Goal: Task Accomplishment & Management: Manage account settings

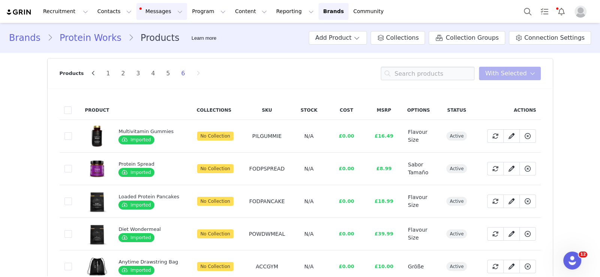
scroll to position [51, 0]
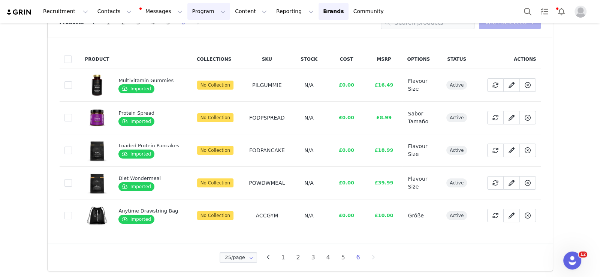
click at [187, 12] on button "Program Program" at bounding box center [208, 11] width 43 height 17
click at [184, 33] on p "Activations" at bounding box center [189, 33] width 29 height 8
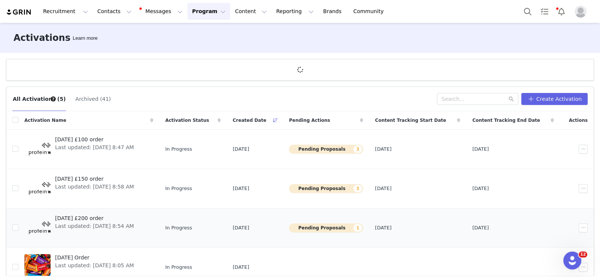
click at [114, 217] on span "[DATE] £200 order" at bounding box center [94, 218] width 79 height 8
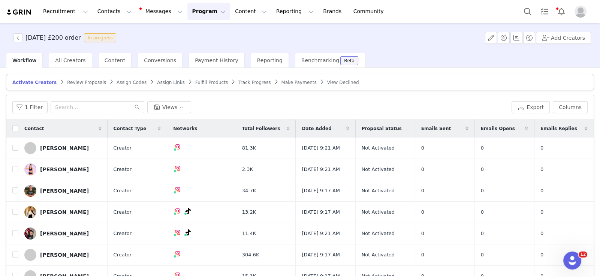
click at [67, 84] on span "Review Proposals" at bounding box center [86, 82] width 39 height 5
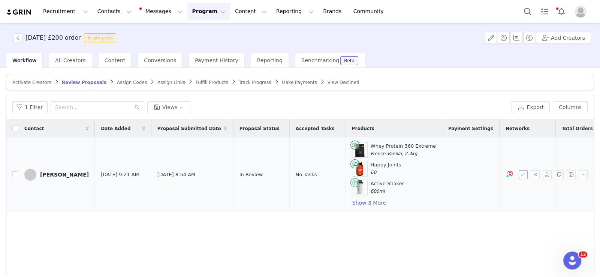
click at [519, 173] on button "button" at bounding box center [523, 174] width 9 height 9
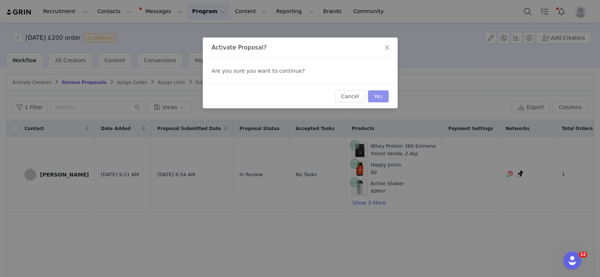
click at [385, 96] on button "Yes" at bounding box center [378, 96] width 21 height 12
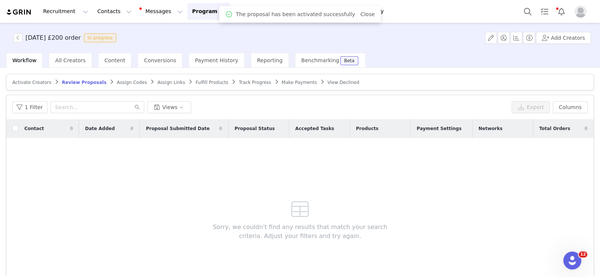
click at [196, 82] on span "Fulfill Products" at bounding box center [212, 82] width 33 height 5
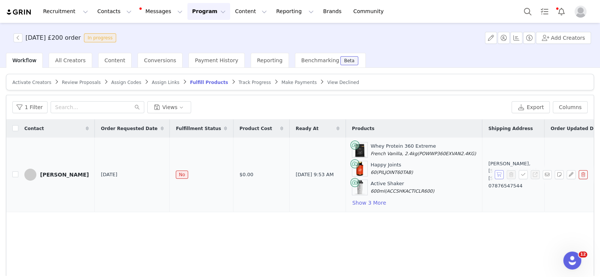
click at [495, 175] on button "button" at bounding box center [499, 174] width 9 height 9
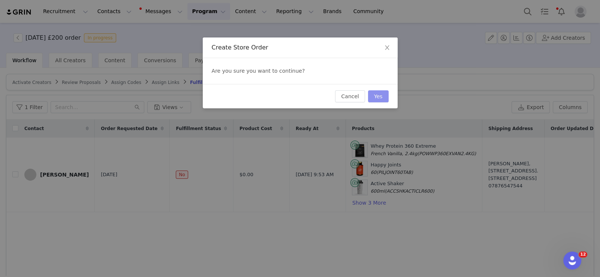
click at [380, 96] on button "Yes" at bounding box center [378, 96] width 21 height 12
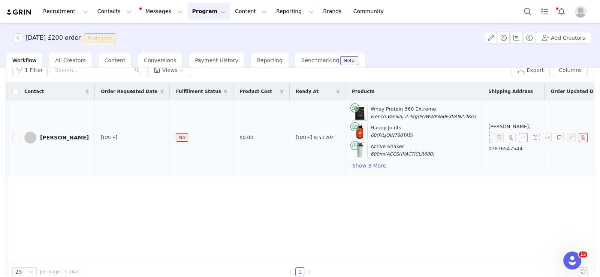
click at [519, 135] on button "button" at bounding box center [523, 137] width 9 height 9
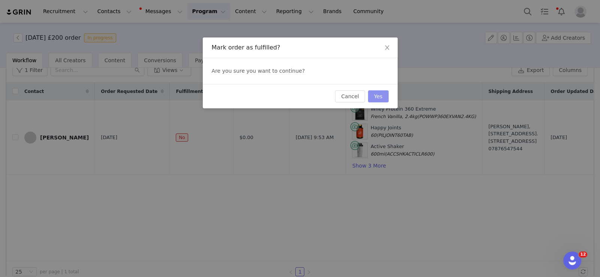
click at [386, 95] on button "Yes" at bounding box center [378, 96] width 21 height 12
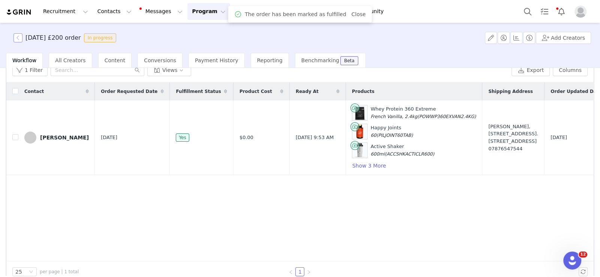
click at [19, 39] on button "button" at bounding box center [17, 37] width 9 height 9
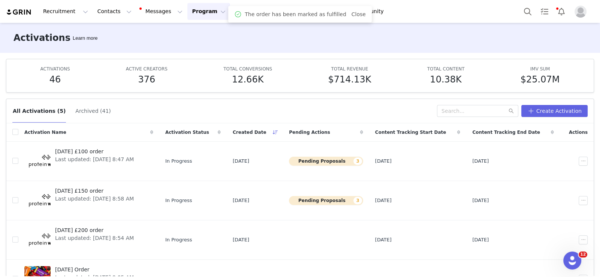
scroll to position [37, 0]
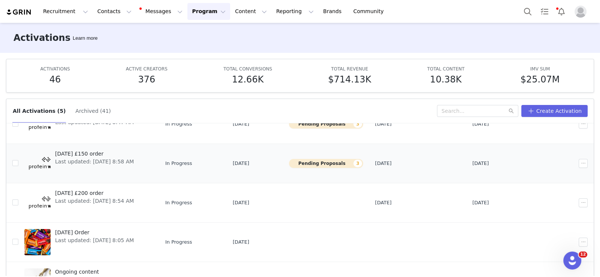
click at [107, 154] on span "[DATE] £150 order" at bounding box center [94, 154] width 79 height 8
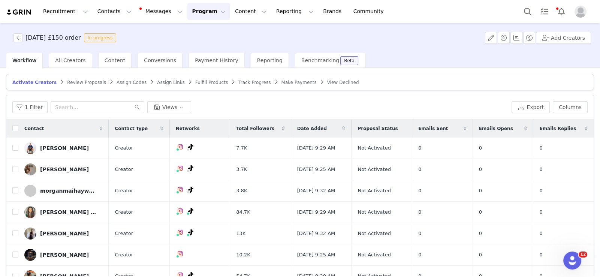
click at [72, 78] on article "Activate Creators Review Proposals Assign Codes Assign Links Fulfill Products T…" at bounding box center [300, 82] width 588 height 16
click at [72, 84] on span "Review Proposals" at bounding box center [86, 82] width 39 height 5
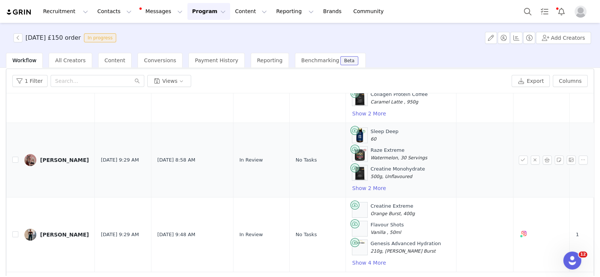
scroll to position [49, 0]
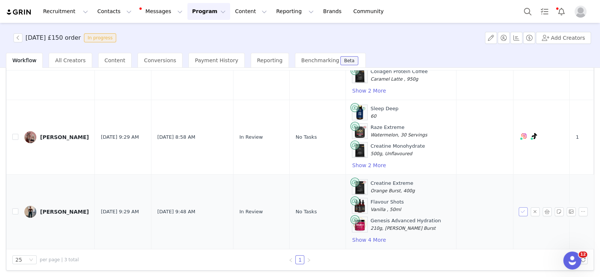
click at [519, 207] on button "button" at bounding box center [523, 211] width 9 height 9
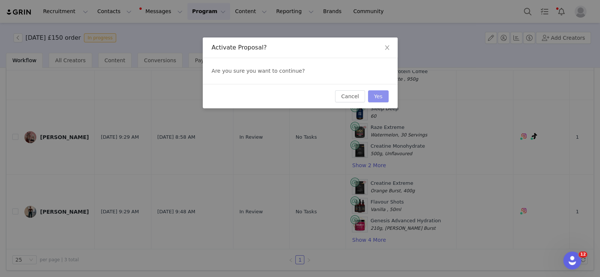
click at [375, 95] on button "Yes" at bounding box center [378, 96] width 21 height 12
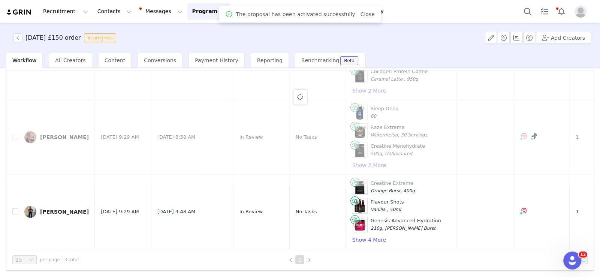
scroll to position [0, 0]
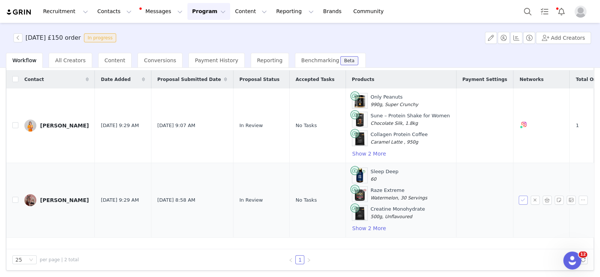
click at [519, 199] on button "button" at bounding box center [523, 200] width 9 height 9
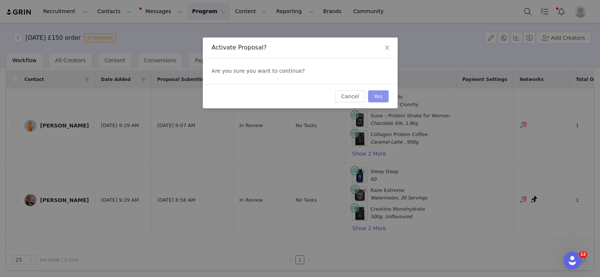
click at [377, 92] on button "Yes" at bounding box center [378, 96] width 21 height 12
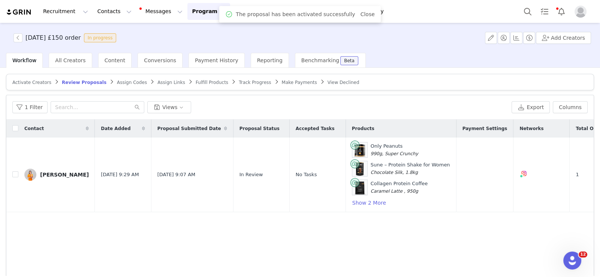
scroll to position [37, 0]
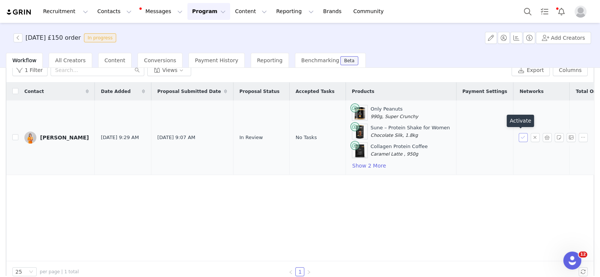
click at [519, 134] on button "button" at bounding box center [523, 137] width 9 height 9
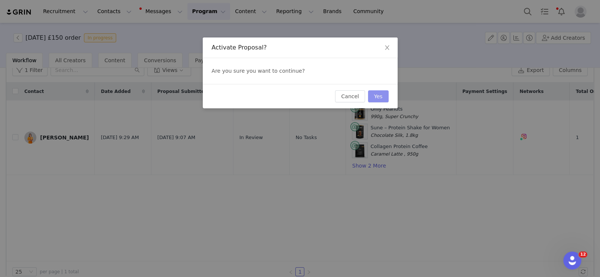
click at [376, 94] on button "Yes" at bounding box center [378, 96] width 21 height 12
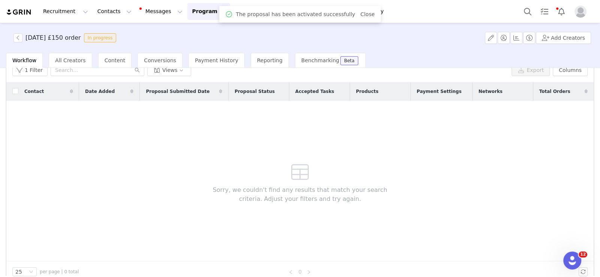
scroll to position [0, 0]
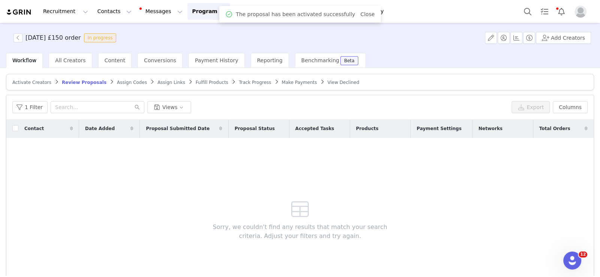
click at [196, 82] on span "Fulfill Products" at bounding box center [212, 82] width 33 height 5
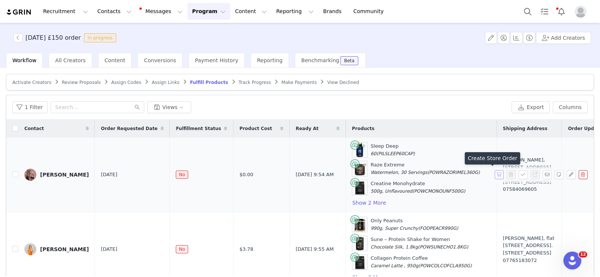
click at [495, 175] on button "button" at bounding box center [499, 174] width 9 height 9
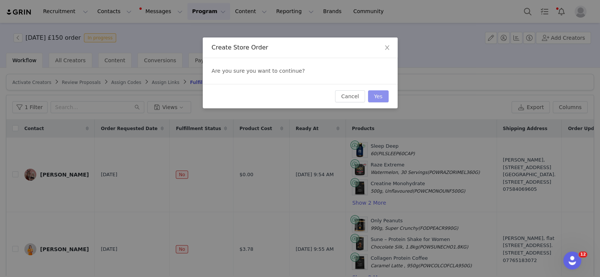
click at [387, 98] on button "Yes" at bounding box center [378, 96] width 21 height 12
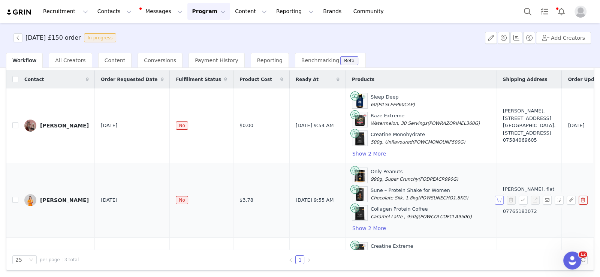
click at [495, 198] on button "button" at bounding box center [499, 200] width 9 height 9
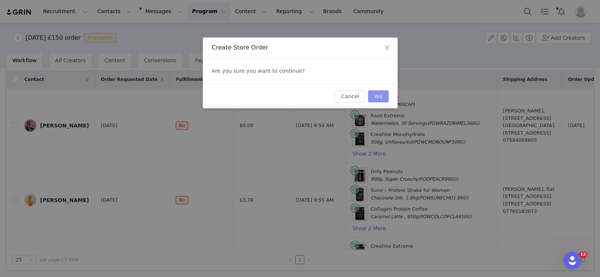
click at [375, 94] on button "Yes" at bounding box center [378, 96] width 21 height 12
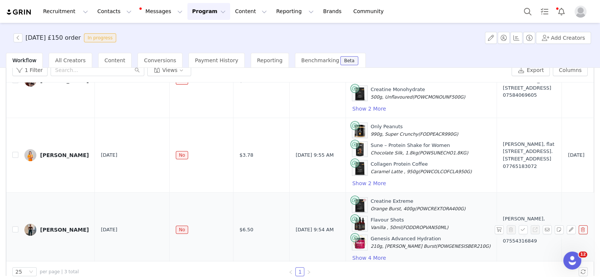
scroll to position [67, 0]
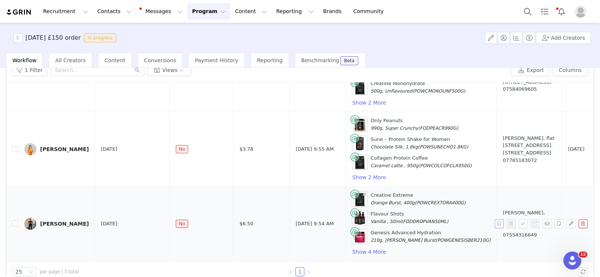
click at [495, 219] on button "button" at bounding box center [499, 223] width 9 height 9
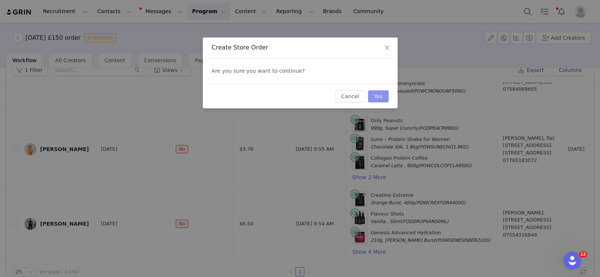
click at [371, 93] on button "Yes" at bounding box center [378, 96] width 21 height 12
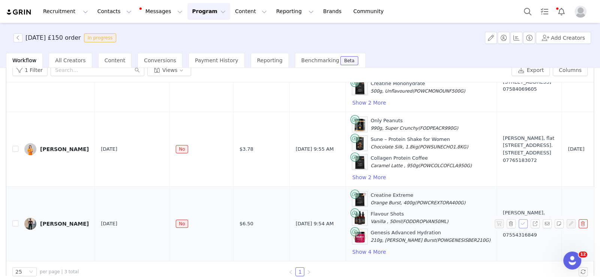
click at [519, 219] on button "button" at bounding box center [523, 223] width 9 height 9
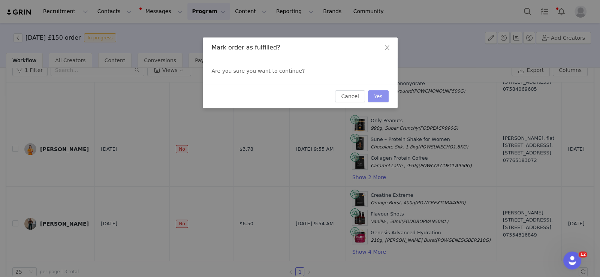
click at [373, 99] on button "Yes" at bounding box center [378, 96] width 21 height 12
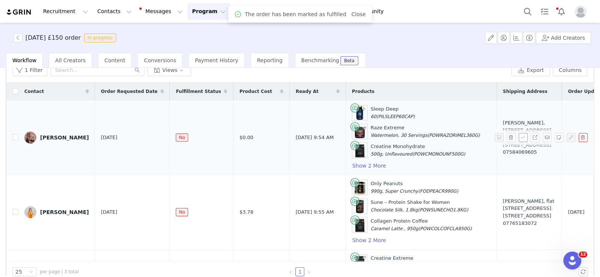
click at [519, 136] on button "button" at bounding box center [523, 137] width 9 height 9
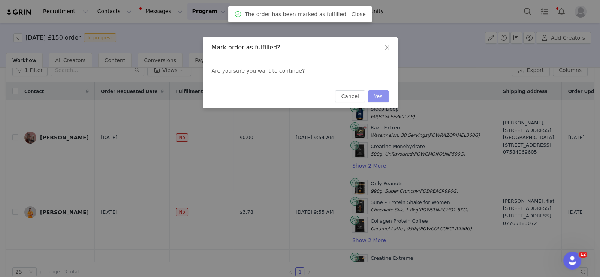
click at [374, 90] on button "Yes" at bounding box center [378, 96] width 21 height 12
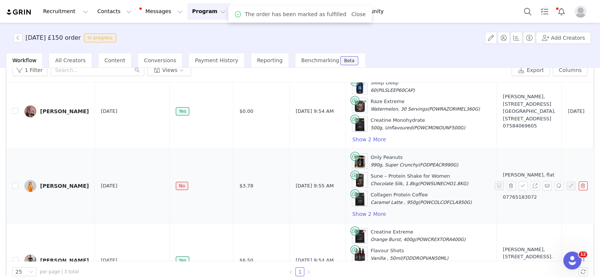
scroll to position [37, 0]
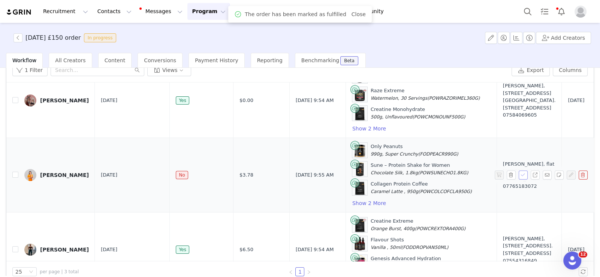
click at [519, 171] on button "button" at bounding box center [523, 175] width 9 height 9
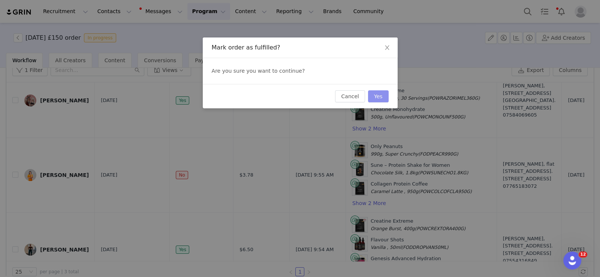
click at [384, 95] on button "Yes" at bounding box center [378, 96] width 21 height 12
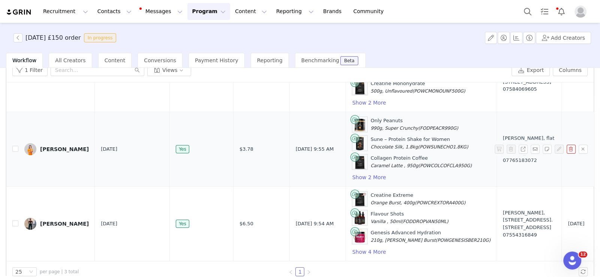
scroll to position [0, 0]
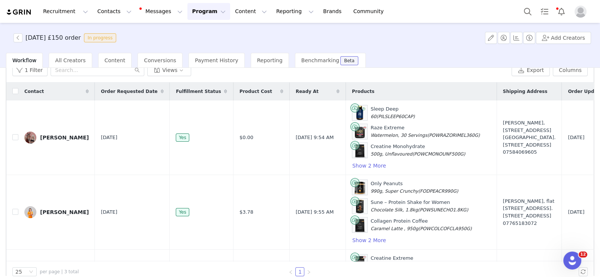
click at [560, 67] on div "Workflow All Creators Content Conversions Payment History Reporting Benchmarkin…" at bounding box center [303, 60] width 594 height 15
click at [559, 72] on button "Columns" at bounding box center [570, 70] width 35 height 12
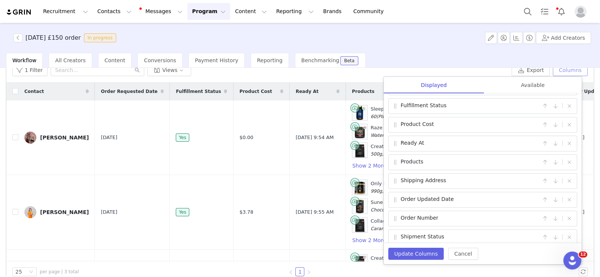
scroll to position [75, 0]
click at [542, 181] on button "button" at bounding box center [544, 181] width 9 height 9
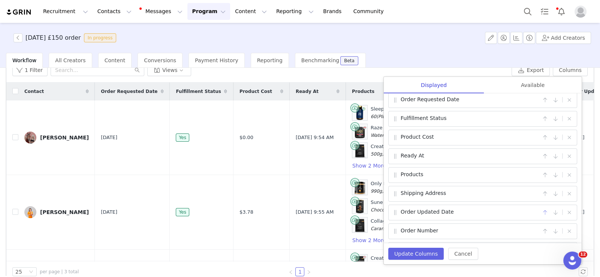
scroll to position [37, 0]
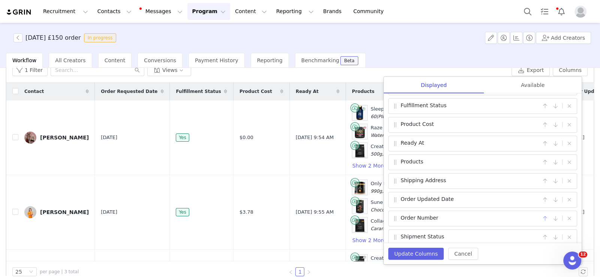
click at [540, 216] on button "button" at bounding box center [544, 218] width 9 height 9
click at [540, 202] on button "button" at bounding box center [544, 199] width 9 height 9
click at [542, 174] on div "Order Number |" at bounding box center [482, 181] width 189 height 16
click at [541, 177] on button "button" at bounding box center [544, 181] width 9 height 9
click at [540, 160] on button "button" at bounding box center [544, 162] width 9 height 9
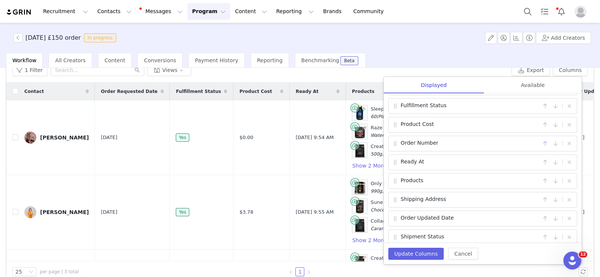
click at [540, 139] on button "button" at bounding box center [544, 143] width 9 height 9
click at [540, 164] on button "button" at bounding box center [544, 161] width 9 height 9
click at [540, 145] on button "button" at bounding box center [544, 143] width 9 height 9
click at [540, 132] on div "Order Number |" at bounding box center [482, 125] width 189 height 16
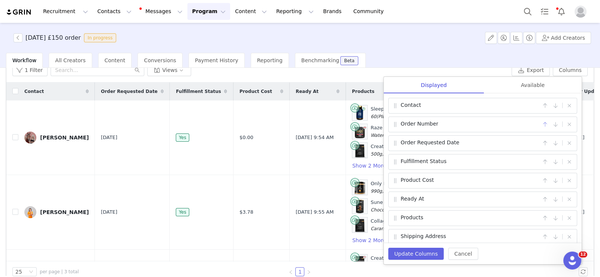
drag, startPoint x: 540, startPoint y: 123, endPoint x: 527, endPoint y: 150, distance: 29.3
click at [540, 123] on button "button" at bounding box center [544, 124] width 9 height 9
click at [421, 261] on div "Update Columns Cancel" at bounding box center [483, 253] width 198 height 21
click at [422, 254] on button "Update Columns" at bounding box center [415, 254] width 55 height 12
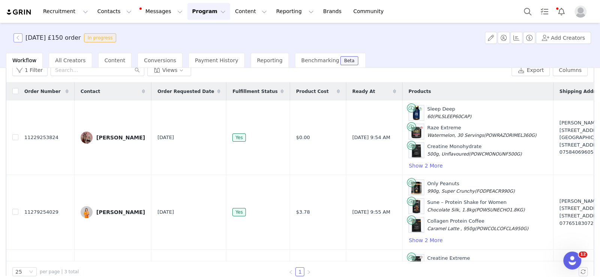
click at [16, 36] on button "button" at bounding box center [17, 37] width 9 height 9
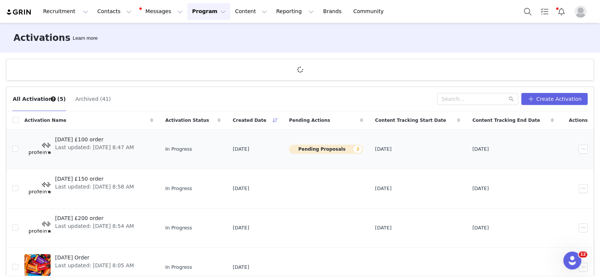
click at [103, 138] on span "[DATE] £100 order" at bounding box center [94, 140] width 79 height 8
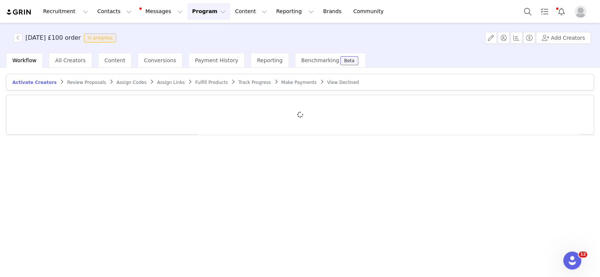
click at [88, 80] on span "Review Proposals" at bounding box center [86, 82] width 39 height 5
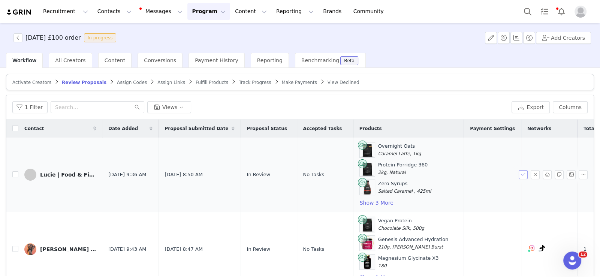
click at [519, 171] on button "button" at bounding box center [523, 174] width 9 height 9
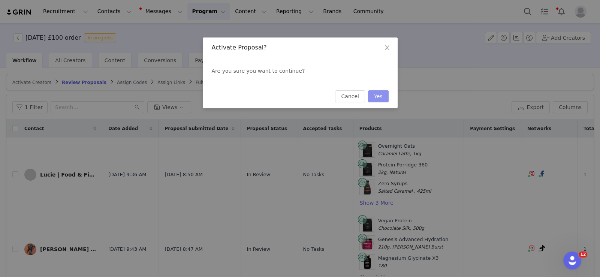
click at [382, 94] on button "Yes" at bounding box center [378, 96] width 21 height 12
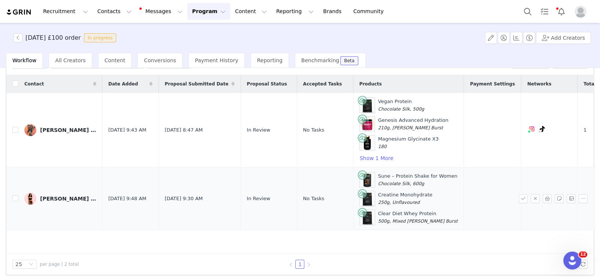
scroll to position [49, 0]
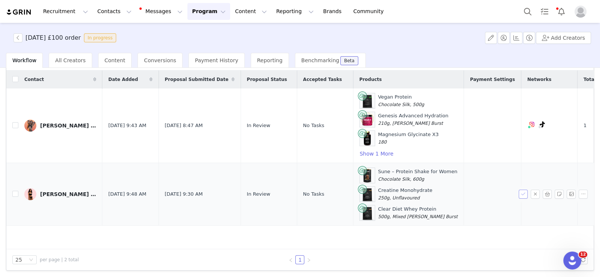
click at [519, 190] on button "button" at bounding box center [523, 194] width 9 height 9
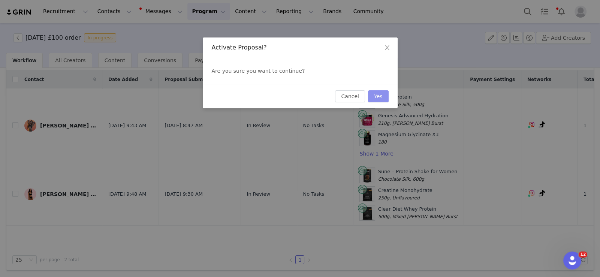
click at [386, 100] on button "Yes" at bounding box center [378, 96] width 21 height 12
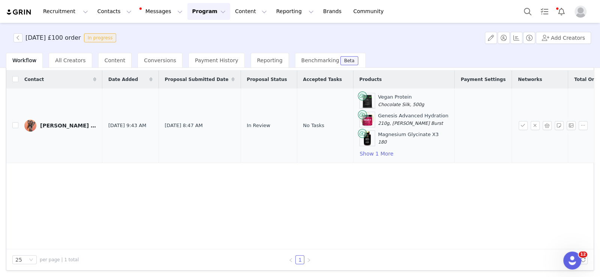
click at [57, 123] on div "[PERSON_NAME] PT" at bounding box center [68, 126] width 56 height 6
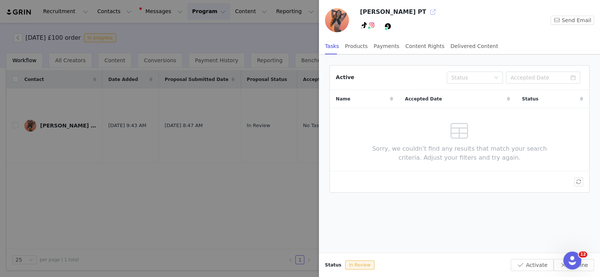
click at [427, 13] on button "button" at bounding box center [433, 12] width 12 height 12
click at [251, 228] on div at bounding box center [300, 138] width 600 height 277
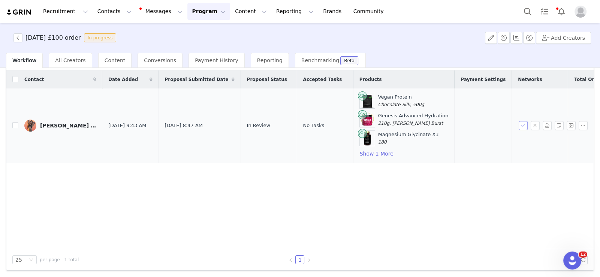
click at [519, 125] on button "button" at bounding box center [523, 125] width 9 height 9
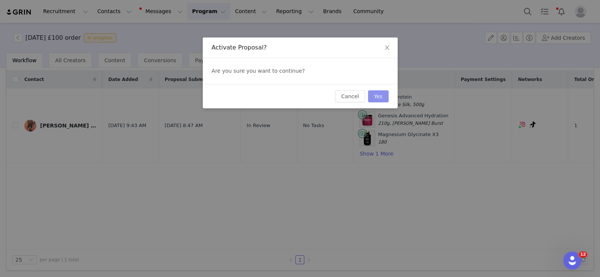
click at [376, 95] on button "Yes" at bounding box center [378, 96] width 21 height 12
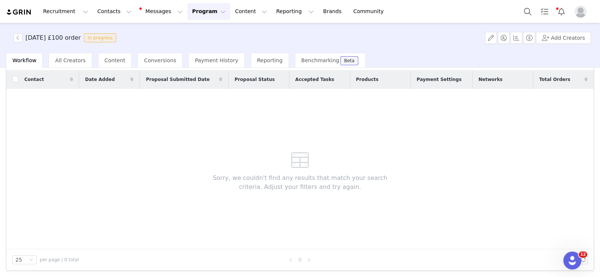
scroll to position [0, 0]
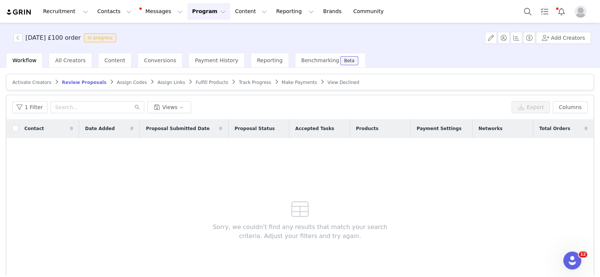
click at [196, 84] on span "Fulfill Products" at bounding box center [212, 82] width 33 height 5
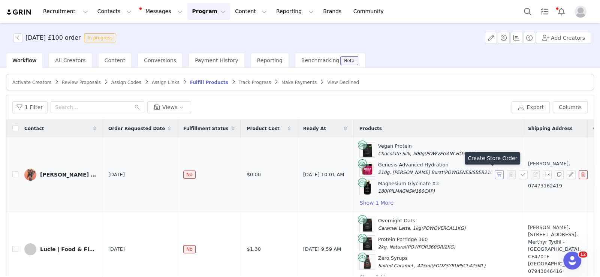
click at [495, 172] on button "button" at bounding box center [499, 174] width 9 height 9
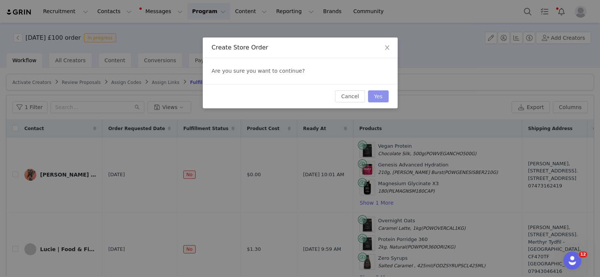
click at [379, 95] on button "Yes" at bounding box center [378, 96] width 21 height 12
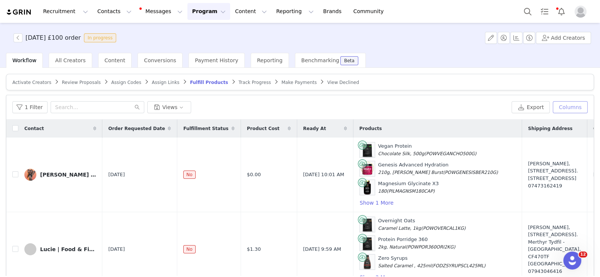
click at [566, 109] on button "Columns" at bounding box center [570, 107] width 35 height 12
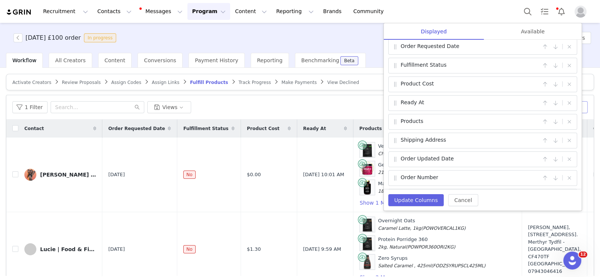
scroll to position [37, 0]
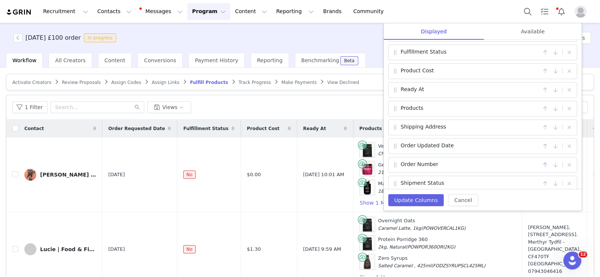
click at [540, 160] on button "button" at bounding box center [544, 164] width 9 height 9
click at [541, 146] on button "button" at bounding box center [544, 146] width 9 height 9
click at [540, 124] on button "button" at bounding box center [544, 127] width 9 height 9
click at [541, 108] on button "button" at bounding box center [544, 108] width 9 height 9
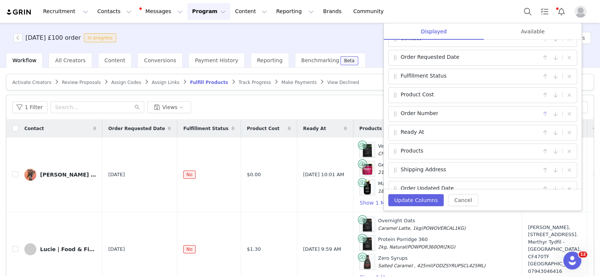
scroll to position [0, 0]
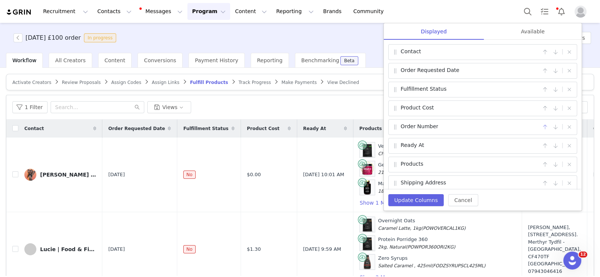
click at [543, 124] on button "button" at bounding box center [544, 127] width 9 height 9
click at [540, 108] on button "button" at bounding box center [544, 108] width 9 height 9
click at [540, 87] on button "button" at bounding box center [544, 89] width 9 height 9
click at [535, 71] on div "Order Number |" at bounding box center [482, 71] width 189 height 16
click at [540, 69] on button "button" at bounding box center [544, 70] width 9 height 9
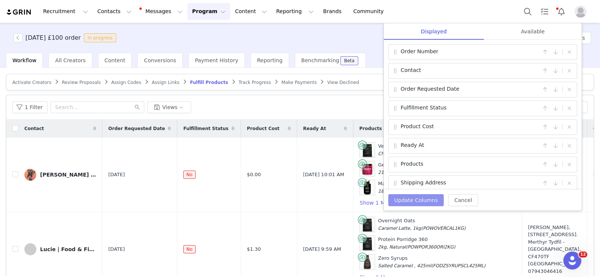
click at [403, 199] on button "Update Columns" at bounding box center [415, 200] width 55 height 12
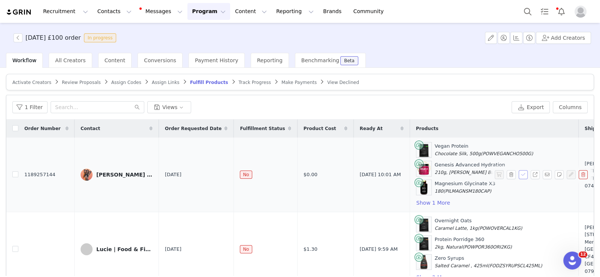
click at [519, 174] on button "button" at bounding box center [523, 174] width 9 height 9
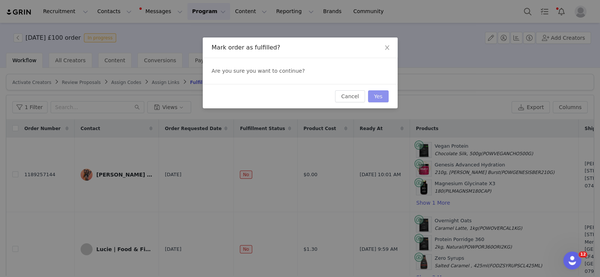
click at [380, 90] on button "Yes" at bounding box center [378, 96] width 21 height 12
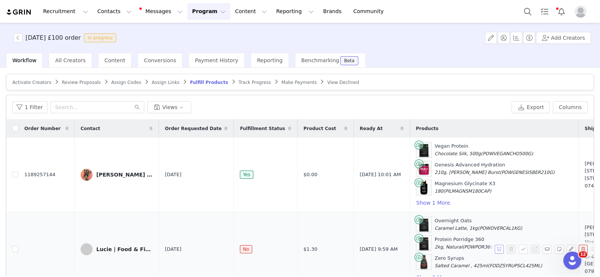
click at [495, 250] on button "button" at bounding box center [499, 249] width 9 height 9
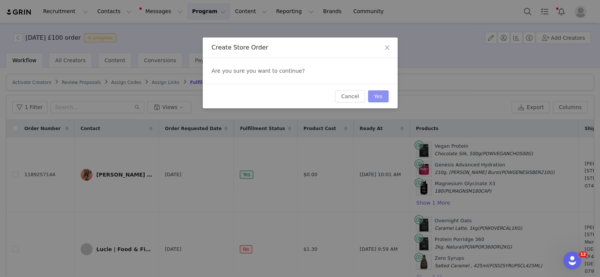
click at [377, 101] on button "Yes" at bounding box center [378, 96] width 21 height 12
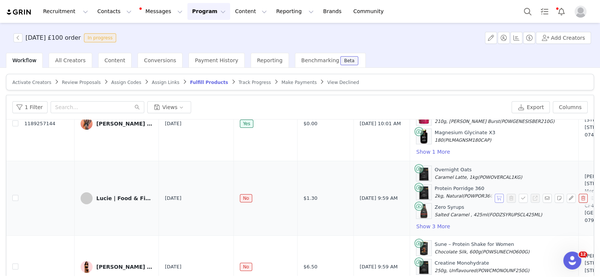
scroll to position [55, 0]
click at [495, 194] on button "button" at bounding box center [499, 198] width 9 height 9
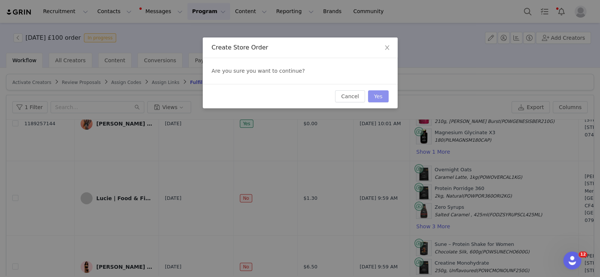
click at [385, 97] on button "Yes" at bounding box center [378, 96] width 21 height 12
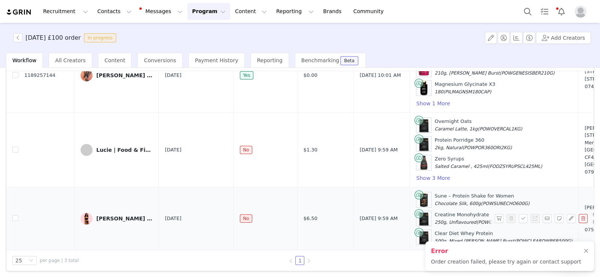
scroll to position [49, 0]
click at [495, 213] on button "button" at bounding box center [499, 217] width 9 height 9
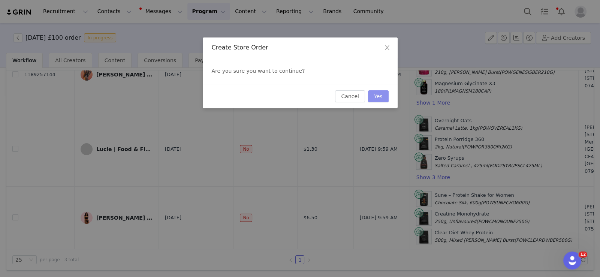
click at [379, 100] on button "Yes" at bounding box center [378, 96] width 21 height 12
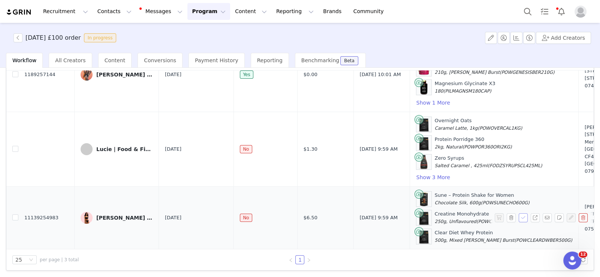
click at [519, 213] on button "button" at bounding box center [523, 217] width 9 height 9
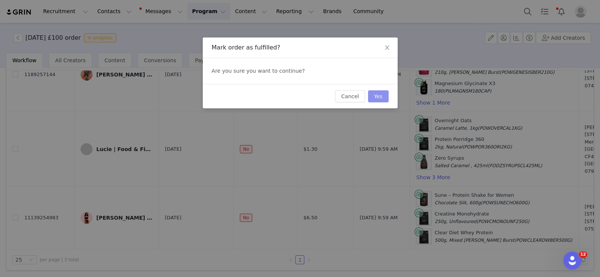
click at [383, 99] on button "Yes" at bounding box center [378, 96] width 21 height 12
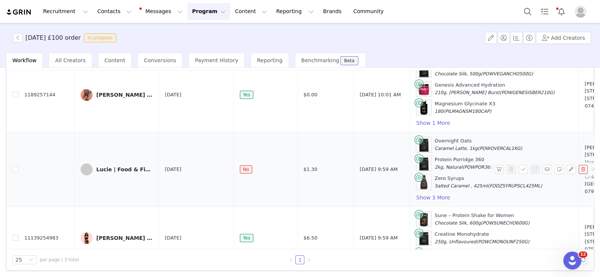
scroll to position [55, 0]
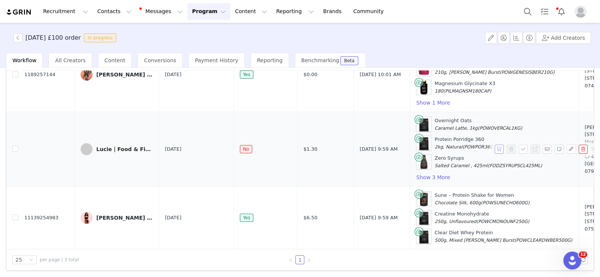
click at [495, 145] on button "button" at bounding box center [499, 149] width 9 height 9
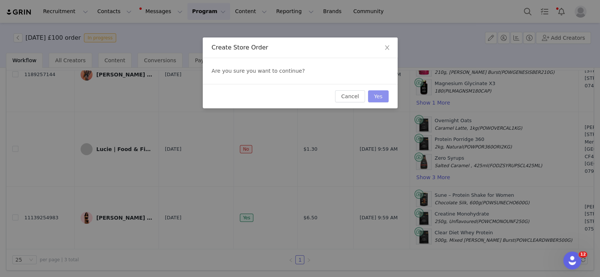
click at [379, 97] on button "Yes" at bounding box center [378, 96] width 21 height 12
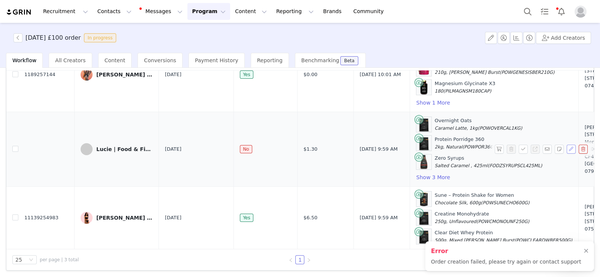
click at [567, 145] on button "button" at bounding box center [571, 149] width 9 height 9
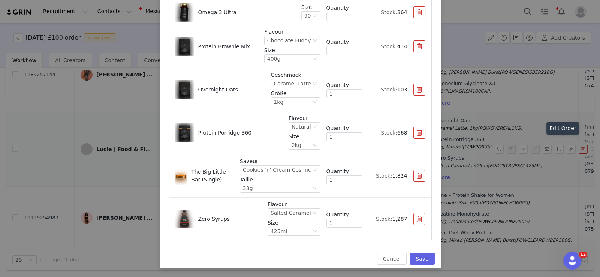
scroll to position [0, 0]
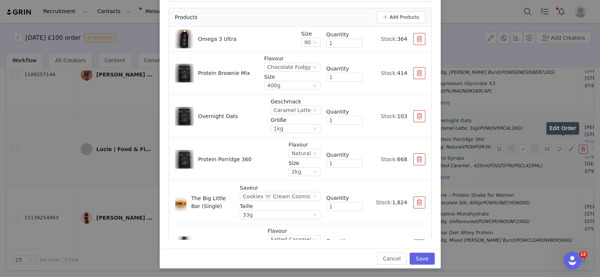
click at [413, 117] on button "button" at bounding box center [419, 116] width 12 height 12
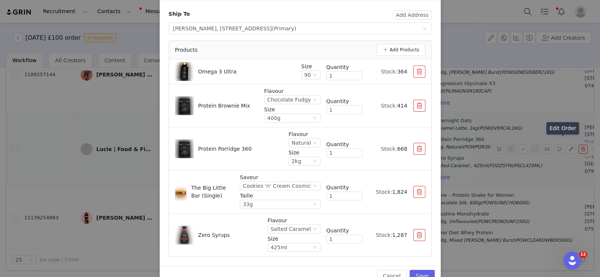
scroll to position [73, 0]
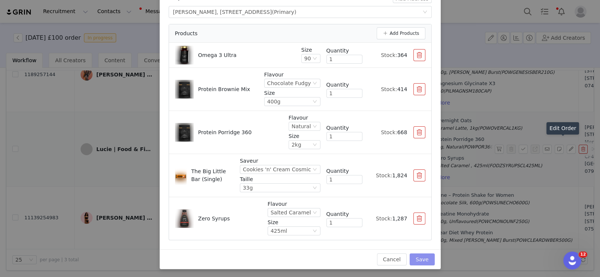
click at [424, 255] on button "Save" at bounding box center [422, 259] width 25 height 12
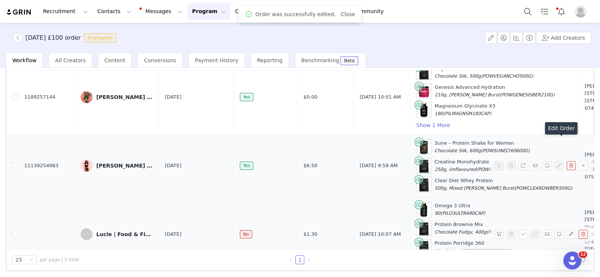
scroll to position [55, 0]
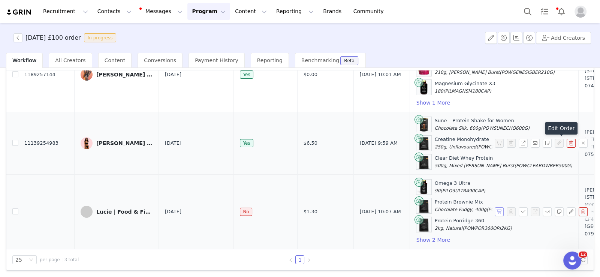
click at [495, 208] on button "button" at bounding box center [499, 211] width 9 height 9
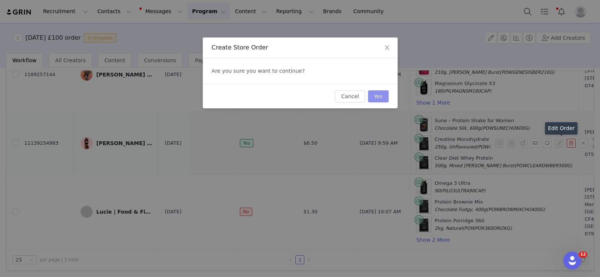
click at [380, 96] on button "Yes" at bounding box center [378, 96] width 21 height 12
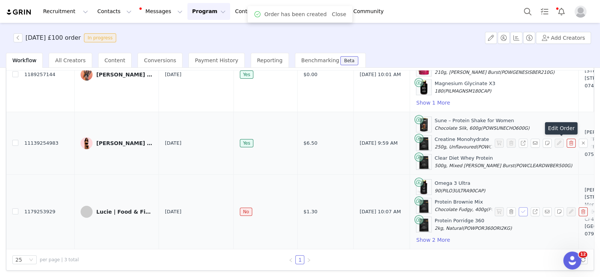
click at [519, 207] on button "button" at bounding box center [523, 211] width 9 height 9
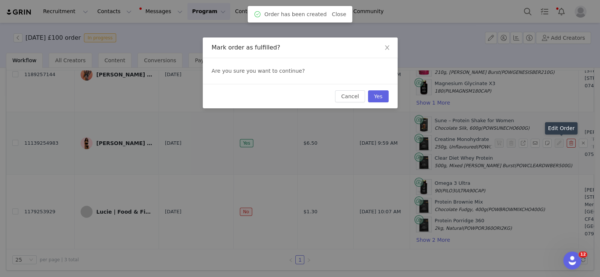
click at [380, 89] on div "Cancel Yes" at bounding box center [300, 96] width 195 height 24
click at [380, 101] on button "Yes" at bounding box center [378, 96] width 21 height 12
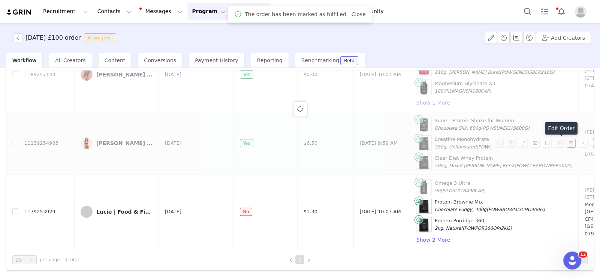
scroll to position [0, 0]
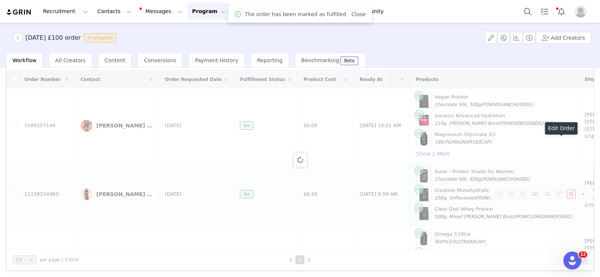
click at [236, 40] on div "[DATE] £100 order In progress Add Creators" at bounding box center [300, 38] width 600 height 30
click at [353, 16] on link "Close" at bounding box center [359, 14] width 14 height 6
click at [319, 7] on link "Brands Brands" at bounding box center [334, 11] width 30 height 17
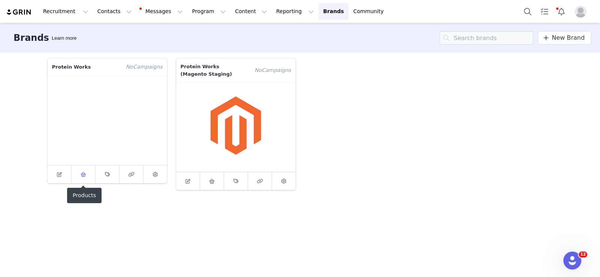
click at [82, 176] on icon at bounding box center [84, 174] width 6 height 5
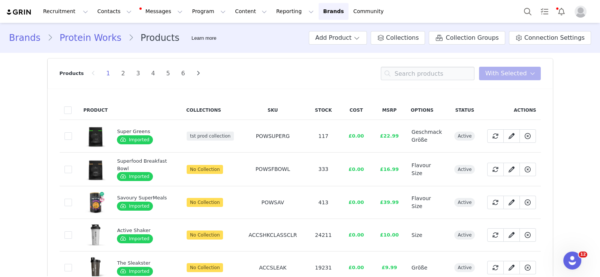
click at [420, 66] on div "Products 1 2 3 4 5 6 You have 0 product s selected Add to Collections Remove fr…" at bounding box center [300, 73] width 481 height 30
click at [422, 76] on input at bounding box center [428, 73] width 94 height 13
type input "overnight"
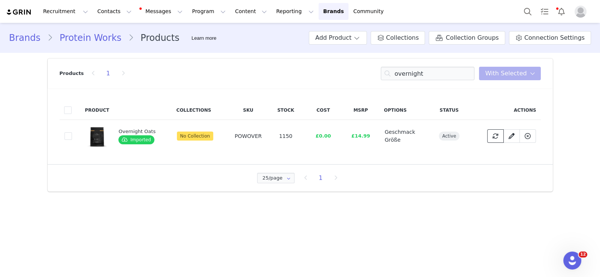
click at [495, 140] on button at bounding box center [495, 135] width 16 height 13
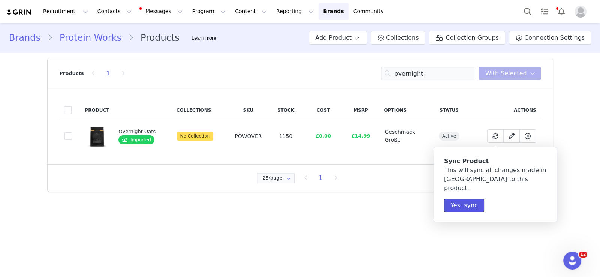
click at [454, 200] on button "Yes, sync" at bounding box center [464, 205] width 40 height 13
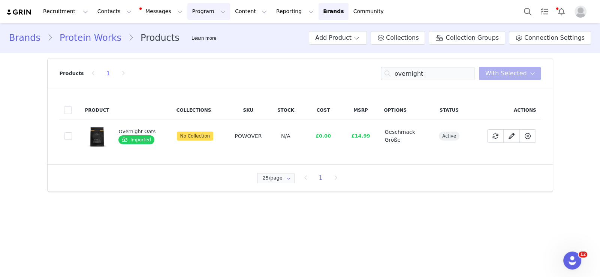
click at [193, 9] on button "Program Program" at bounding box center [208, 11] width 43 height 17
click at [201, 33] on div "Activations" at bounding box center [199, 33] width 50 height 8
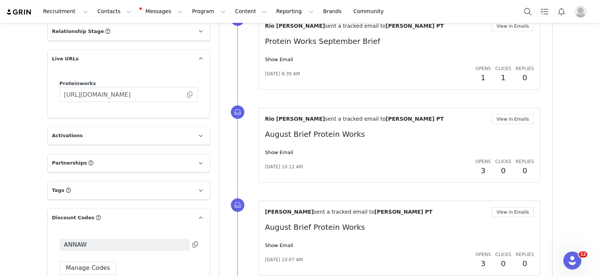
scroll to position [518, 0]
click at [70, 127] on p "Activations" at bounding box center [120, 135] width 144 height 18
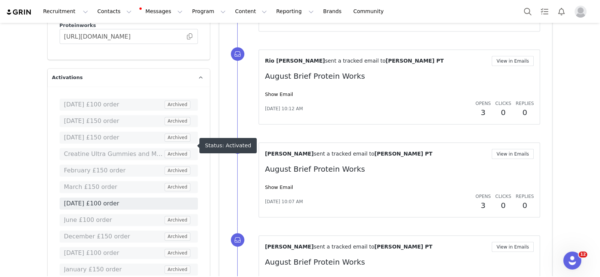
scroll to position [612, 0]
